Goal: Information Seeking & Learning: Understand process/instructions

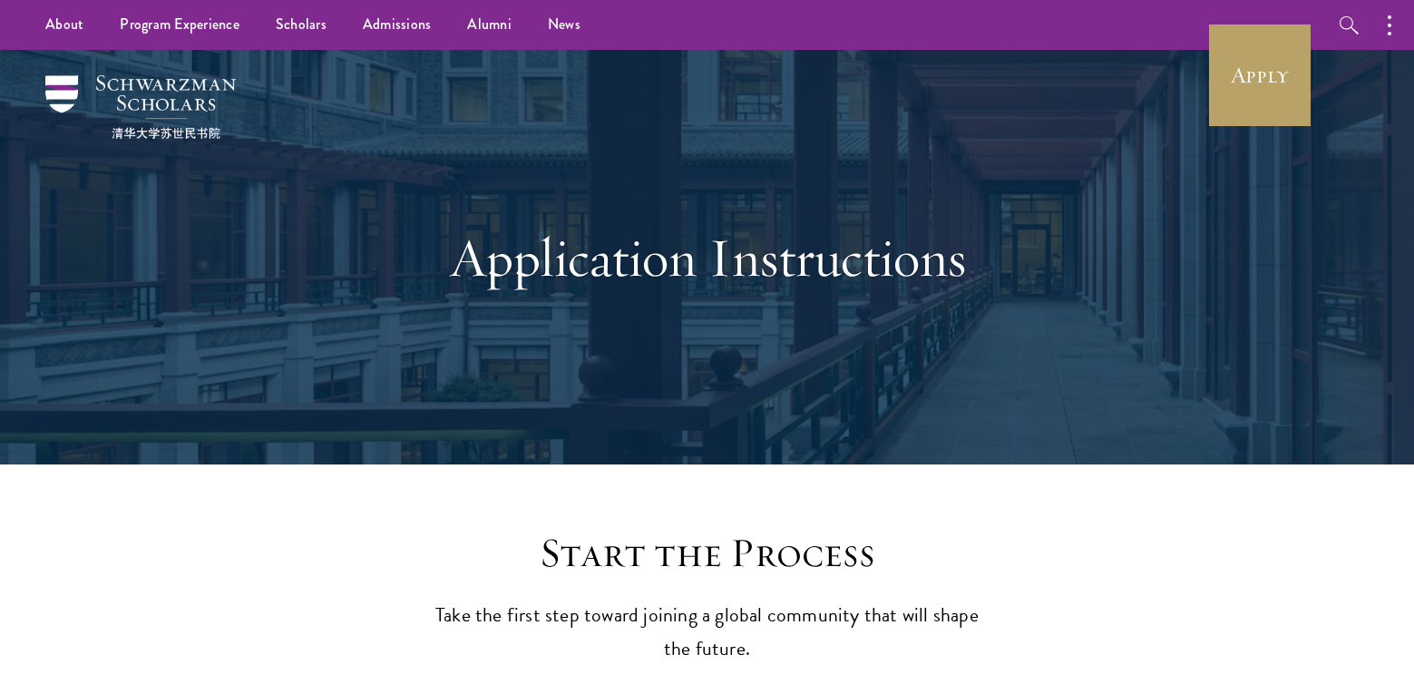
scroll to position [1917, 0]
